Goal: Information Seeking & Learning: Learn about a topic

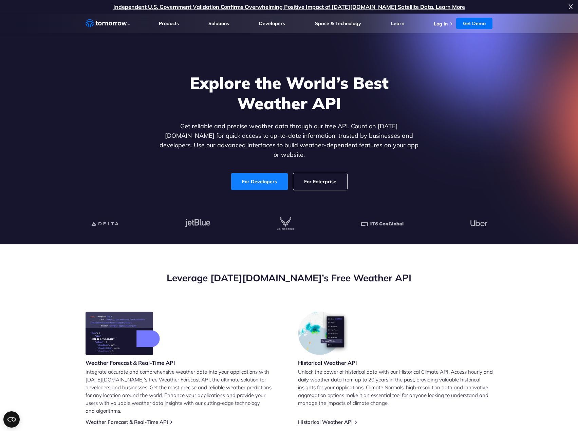
click at [269, 180] on link "For Developers" at bounding box center [259, 181] width 57 height 17
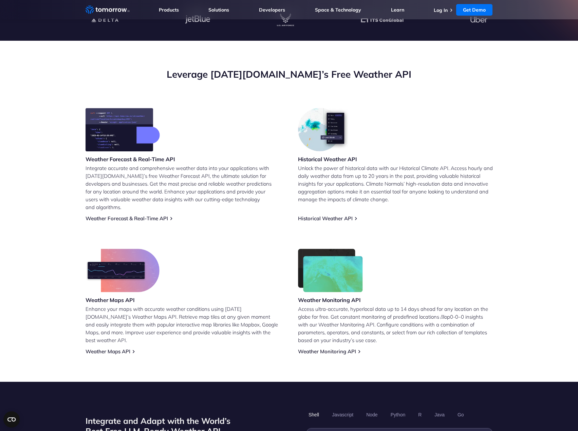
scroll to position [374, 0]
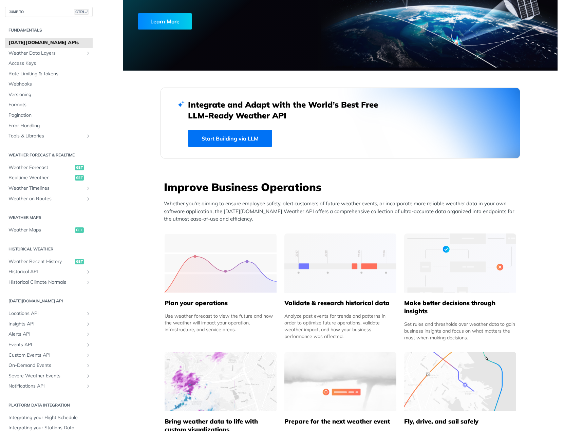
scroll to position [136, 0]
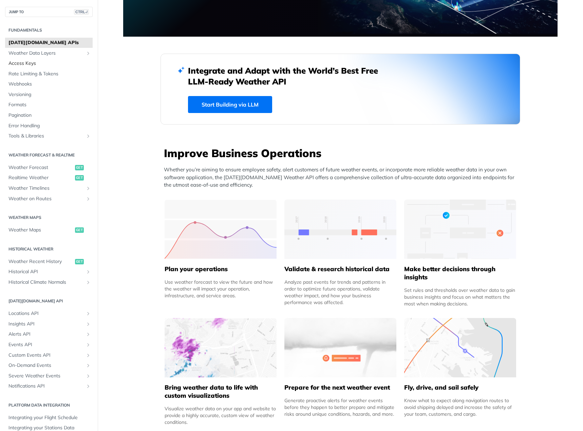
click at [18, 60] on link "Access Keys" at bounding box center [49, 63] width 88 height 10
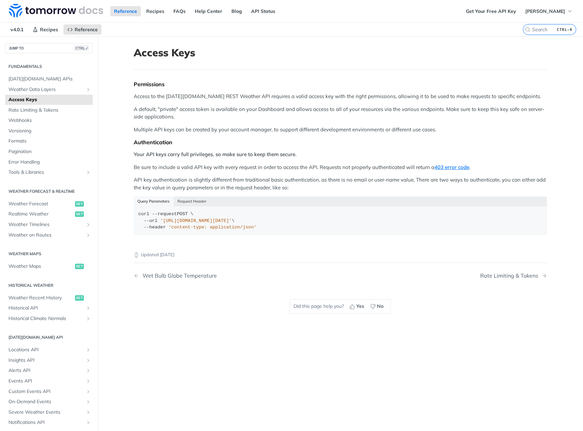
click at [27, 104] on link "Access Keys" at bounding box center [49, 100] width 88 height 10
click at [26, 108] on span "Rate Limiting & Tokens" at bounding box center [49, 110] width 83 height 7
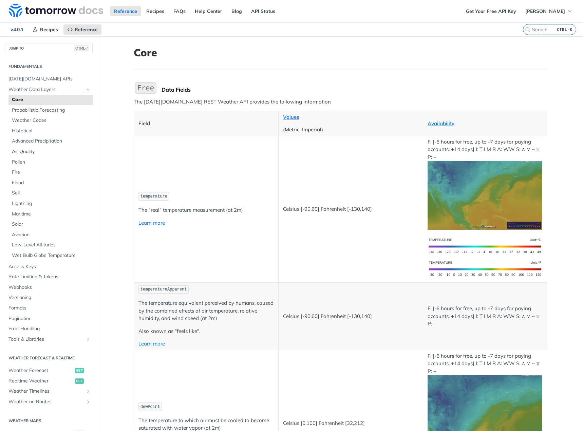
click at [36, 151] on span "Air Quality" at bounding box center [51, 151] width 79 height 7
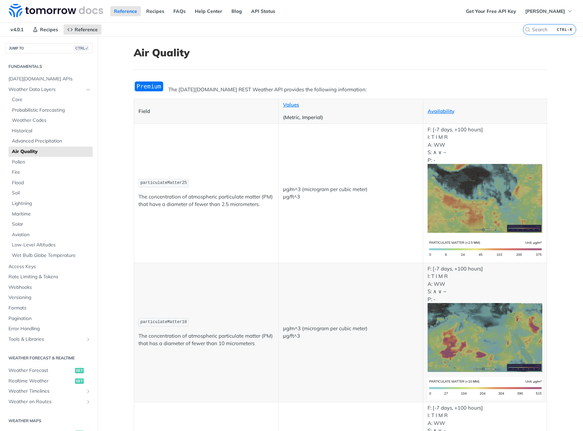
click at [147, 87] on img "Expand image" at bounding box center [149, 86] width 31 height 11
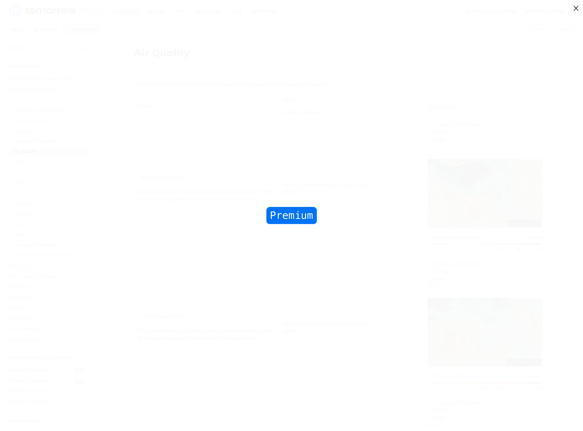
click at [147, 87] on span "Collapse image" at bounding box center [291, 215] width 583 height 431
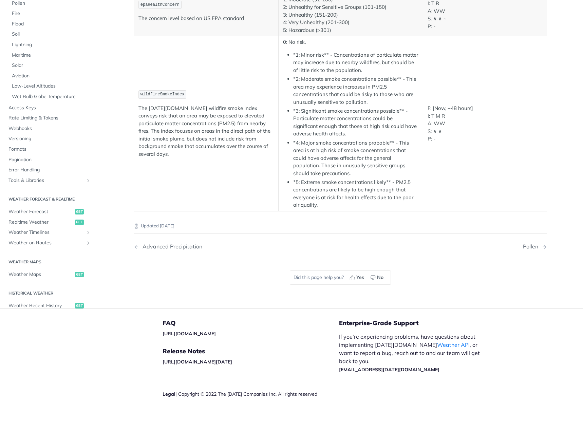
scroll to position [1368, 0]
click at [31, 111] on span "Access Keys" at bounding box center [49, 107] width 83 height 7
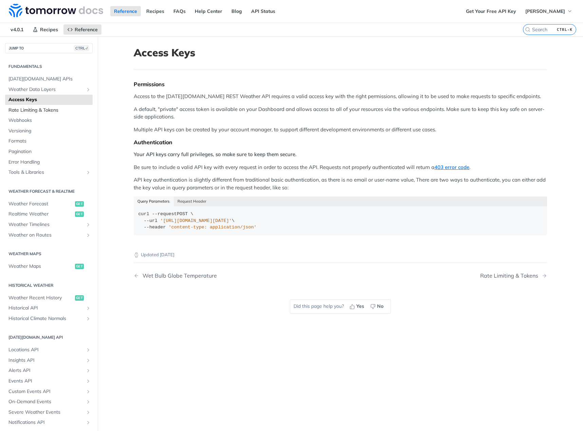
click at [47, 108] on span "Rate Limiting & Tokens" at bounding box center [49, 110] width 83 height 7
